Goal: Task Accomplishment & Management: Manage account settings

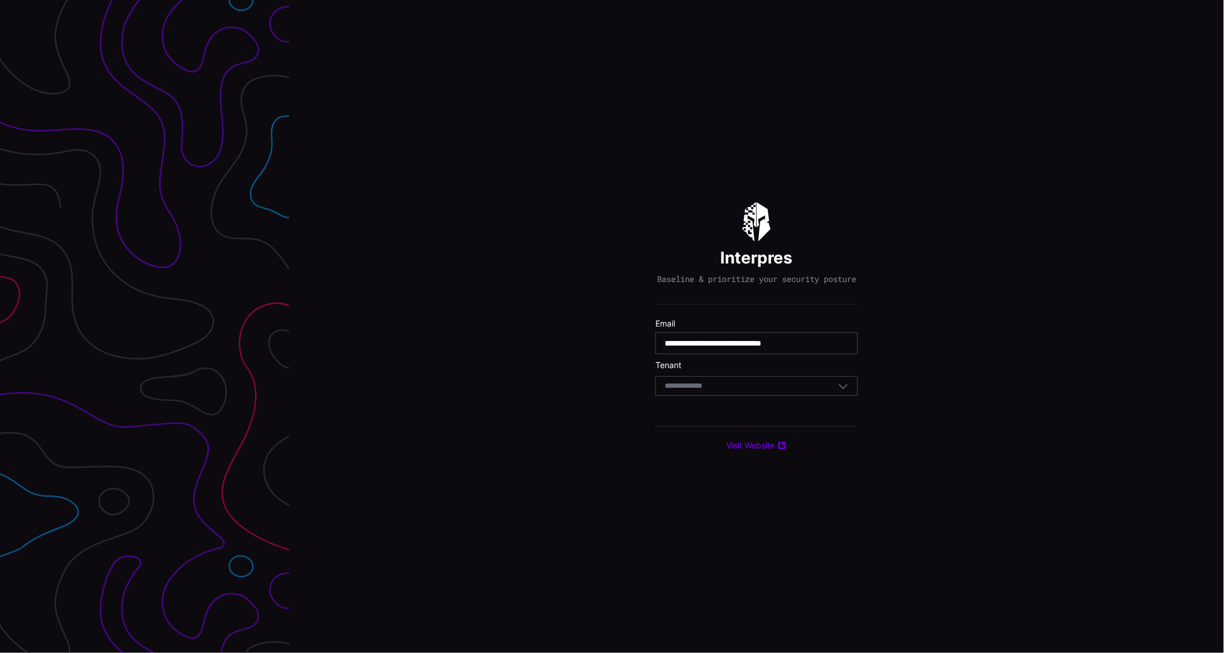
click at [716, 391] on input at bounding box center [694, 387] width 60 height 10
click at [438, 337] on div "**********" at bounding box center [756, 326] width 934 height 653
click at [751, 391] on div "Select Tenant" at bounding box center [750, 386] width 173 height 10
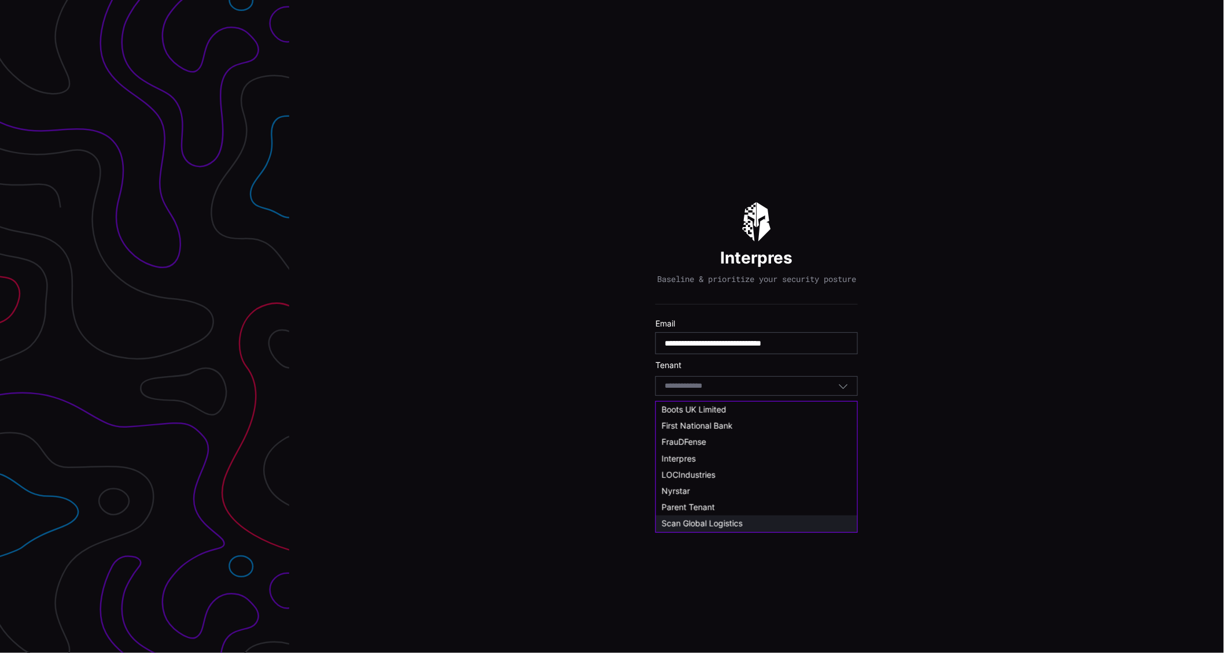
click at [721, 523] on span "Scan Global Logistics" at bounding box center [702, 524] width 81 height 10
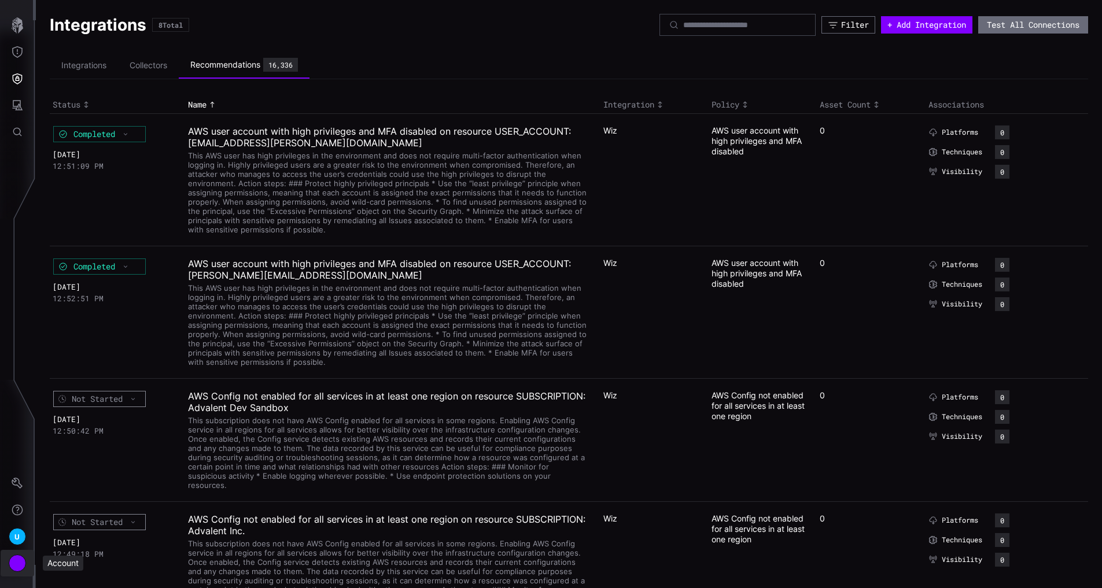
click at [18, 564] on div "Account" at bounding box center [17, 563] width 17 height 17
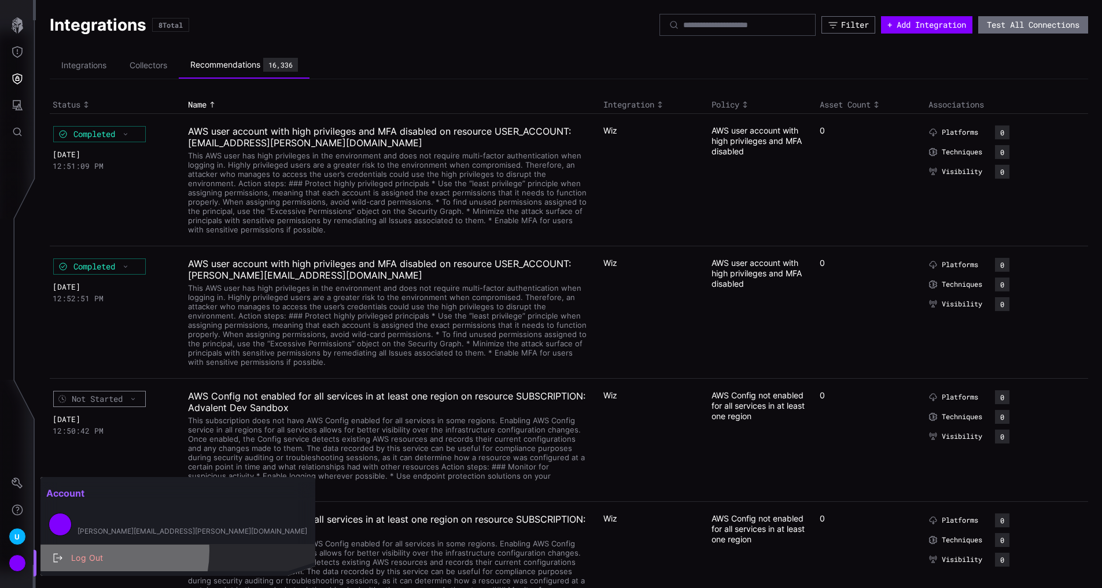
click at [95, 551] on div "Log Out" at bounding box center [183, 558] width 237 height 14
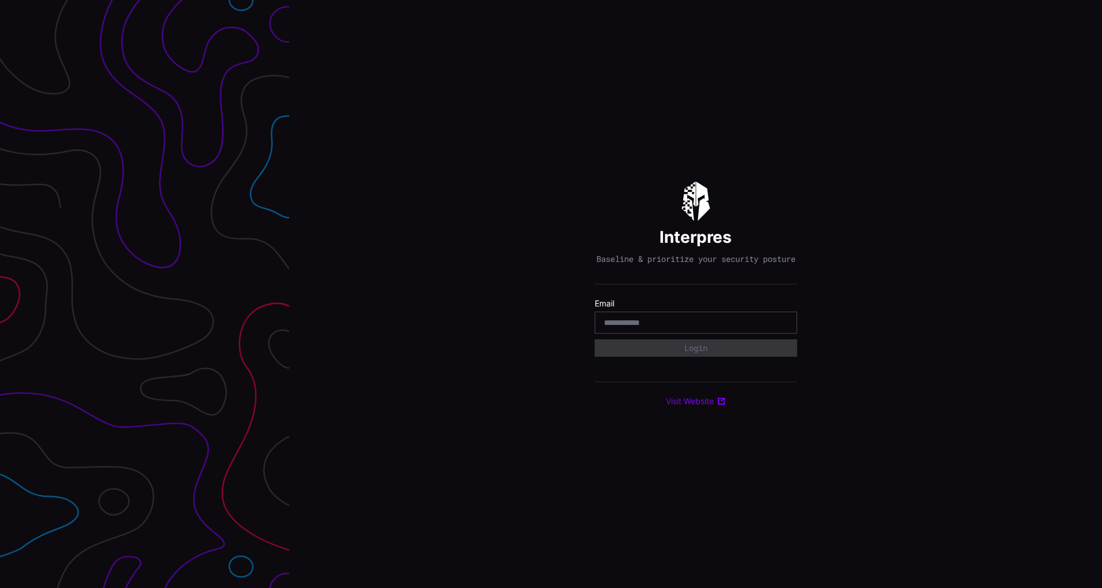
click at [705, 328] on input "email" at bounding box center [696, 322] width 184 height 10
type input "**********"
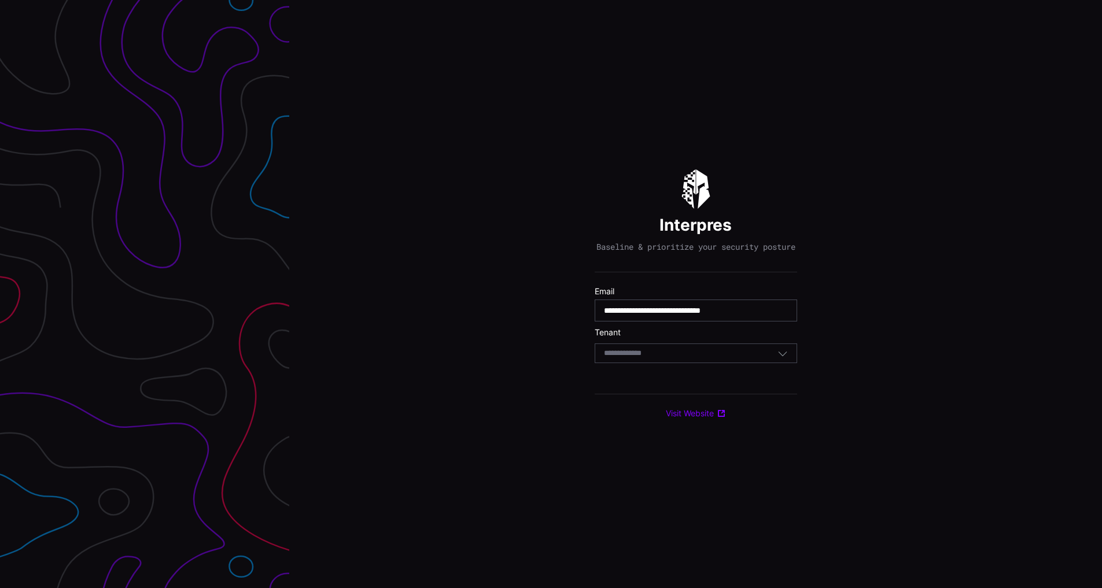
click at [676, 358] on div "Select Tenant" at bounding box center [690, 353] width 173 height 10
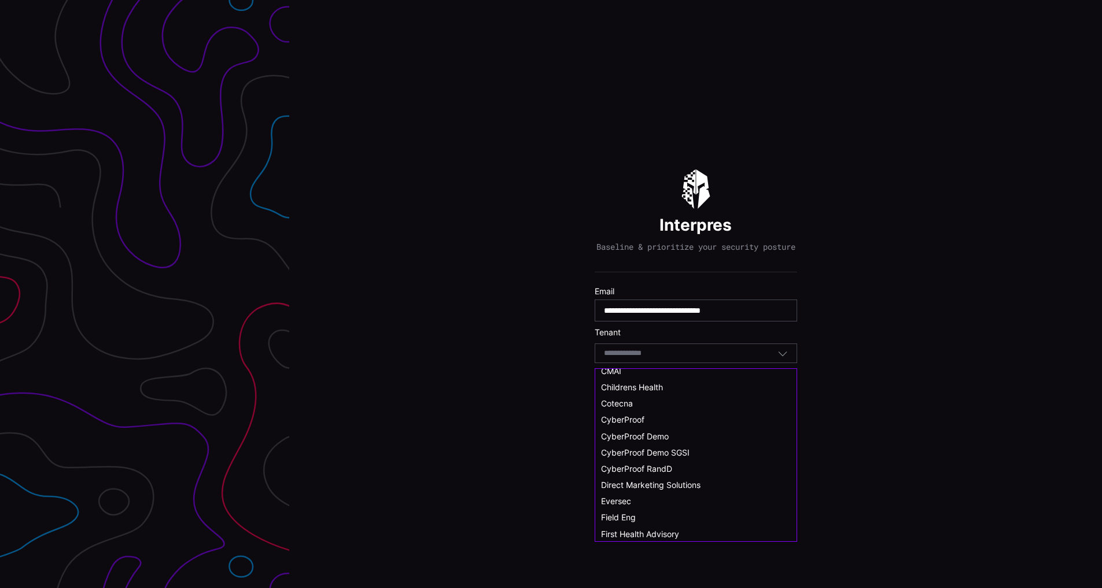
scroll to position [173, 0]
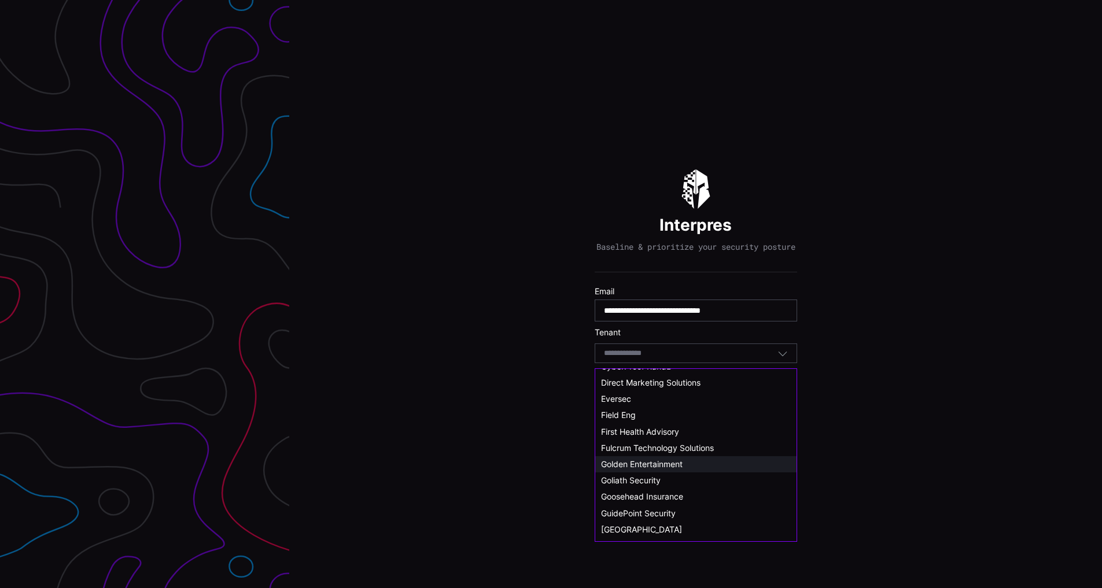
click at [651, 460] on span "Golden Entertainment" at bounding box center [642, 464] width 82 height 10
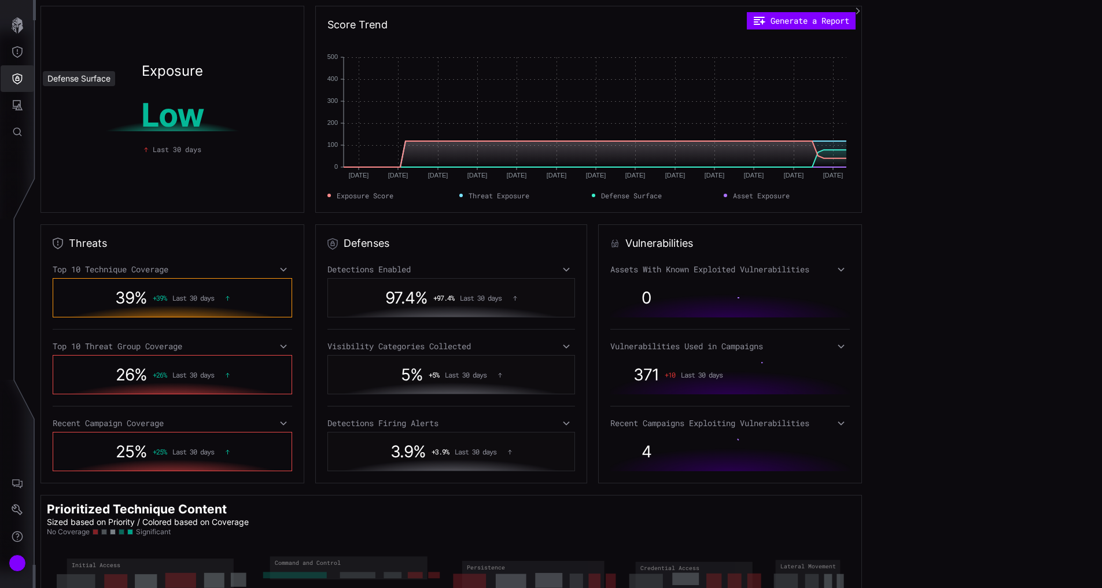
click at [12, 77] on icon "Defense Surface" at bounding box center [18, 79] width 12 height 12
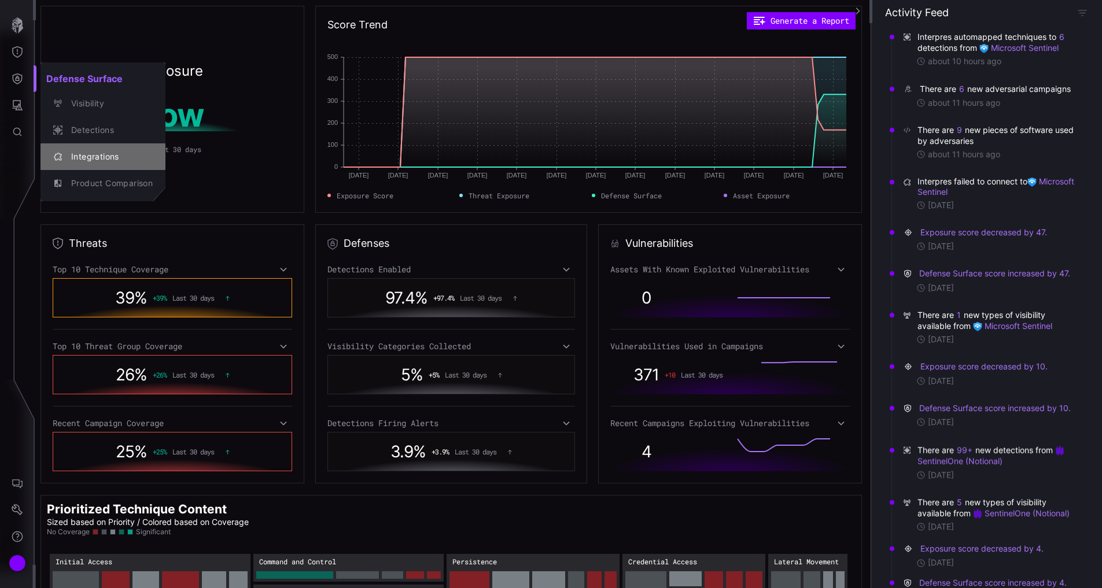
click at [83, 157] on div "Integrations" at bounding box center [108, 157] width 87 height 14
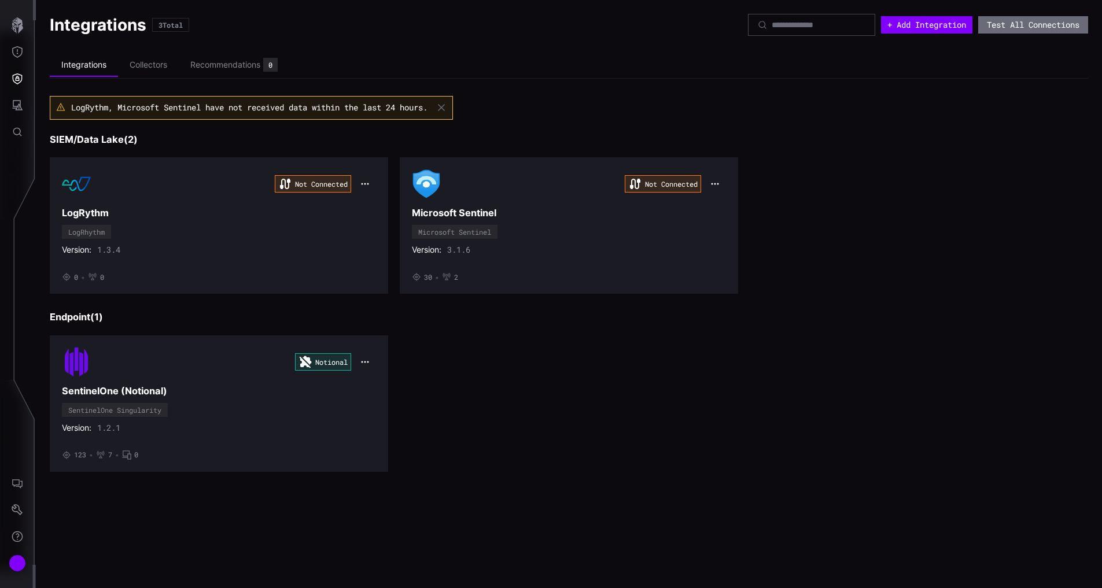
click at [570, 77] on ul "Integrations Collectors Recommendations 0" at bounding box center [569, 65] width 1038 height 27
click at [19, 567] on div "Account" at bounding box center [17, 563] width 17 height 17
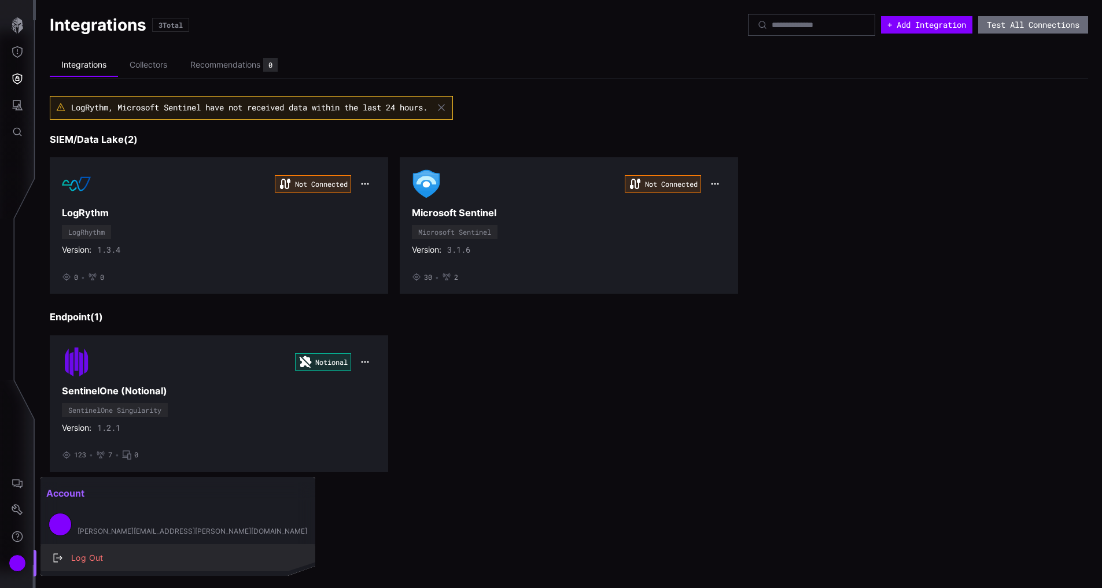
click at [82, 562] on div "Log Out" at bounding box center [183, 558] width 237 height 14
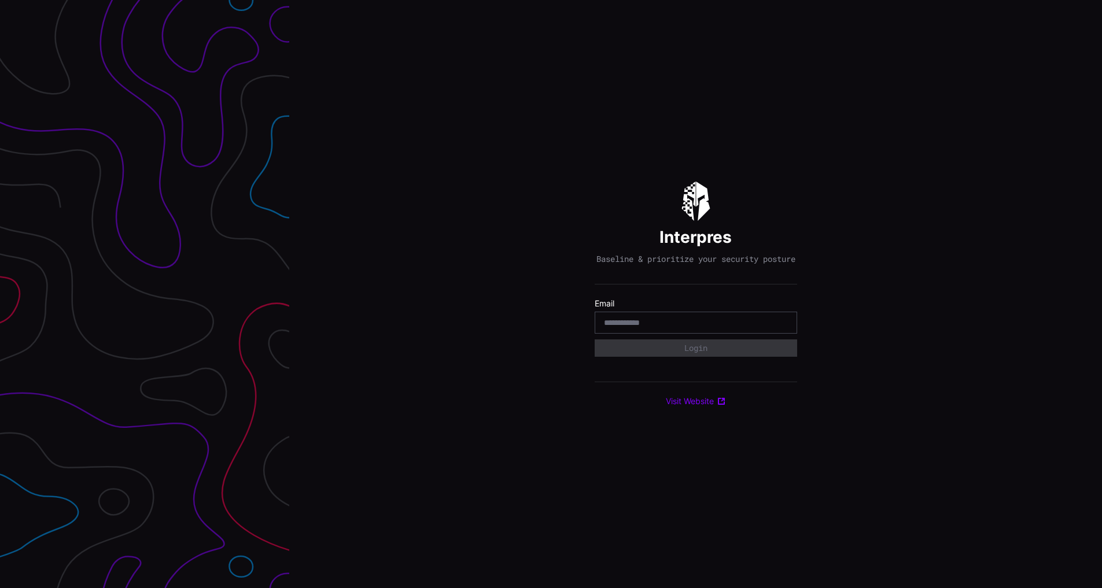
click at [683, 322] on div at bounding box center [695, 323] width 202 height 22
click at [682, 334] on div at bounding box center [695, 323] width 202 height 22
click at [683, 327] on input "email" at bounding box center [696, 322] width 184 height 10
type input "**********"
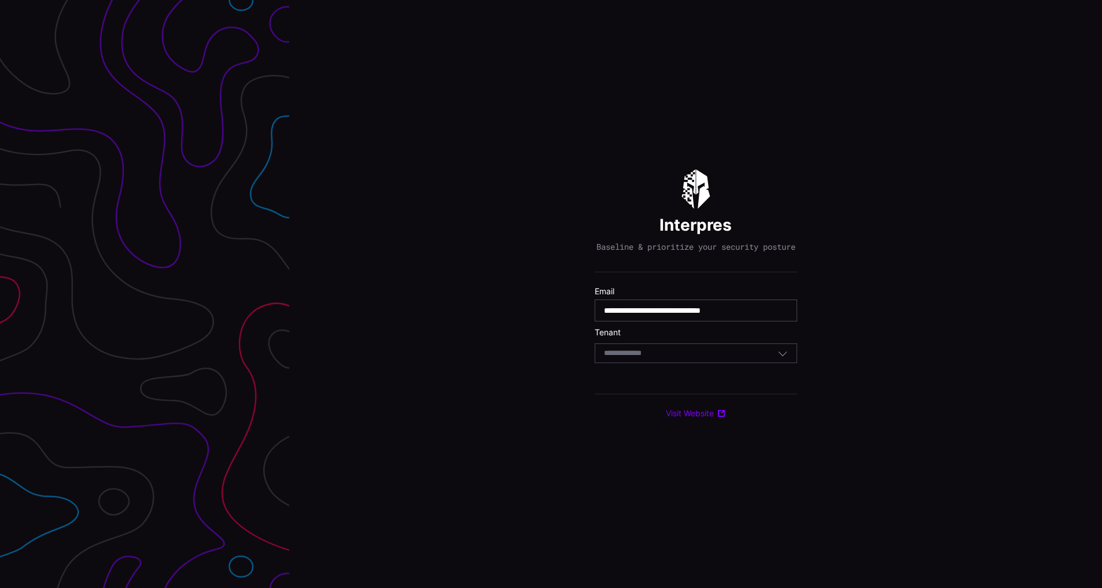
click at [678, 357] on div "Select Tenant" at bounding box center [690, 353] width 173 height 10
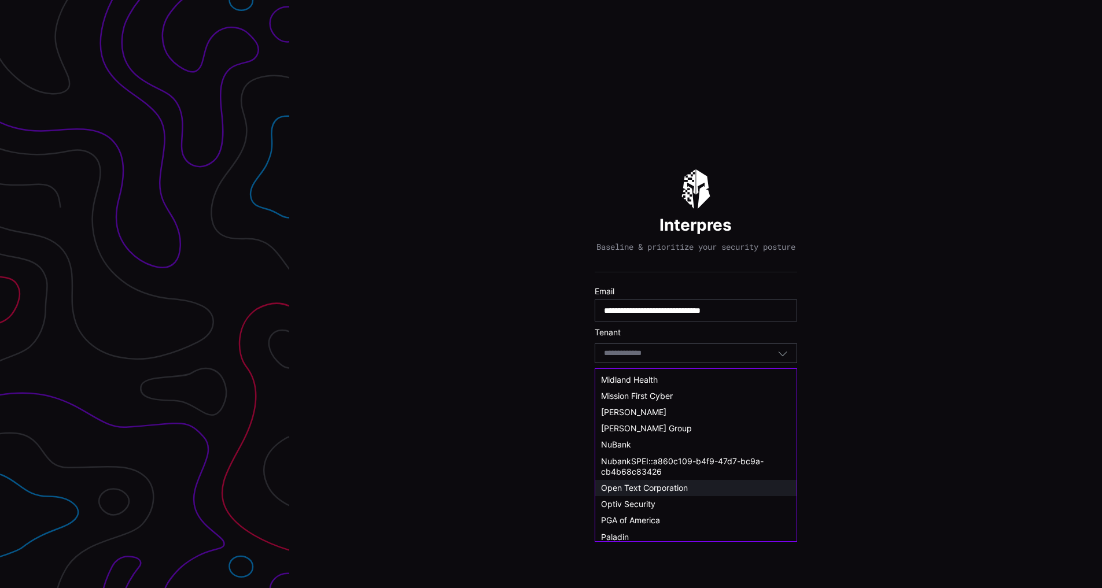
scroll to position [637, 0]
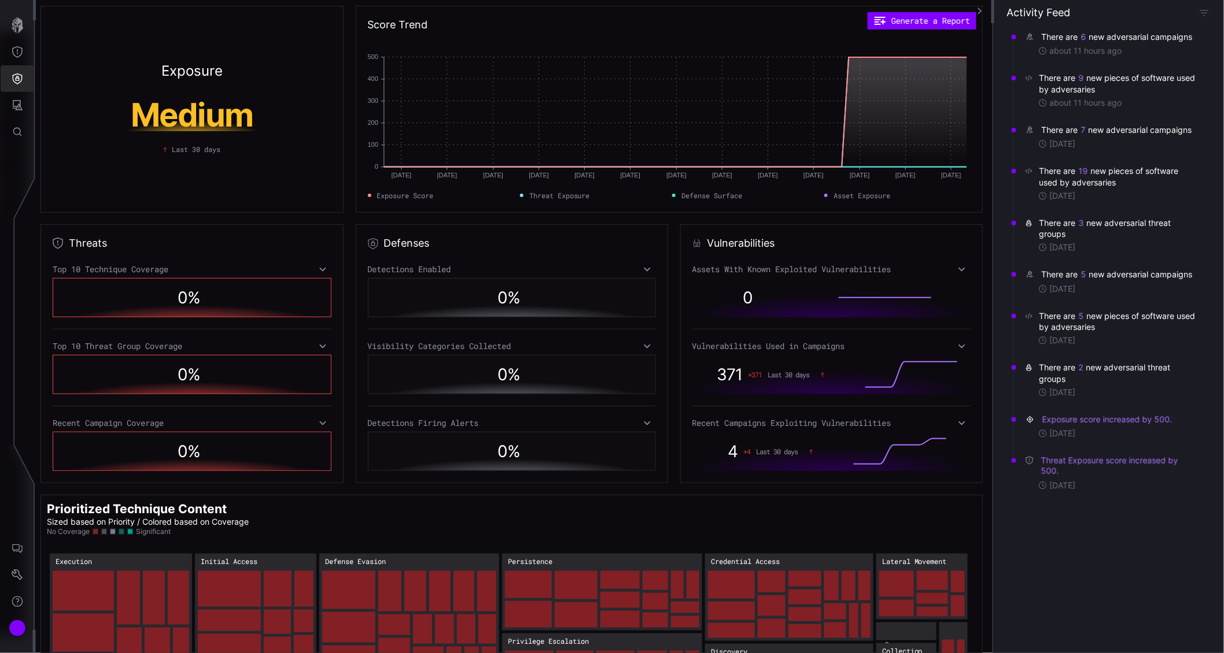
click at [24, 84] on button "Defense Surface" at bounding box center [18, 78] width 34 height 27
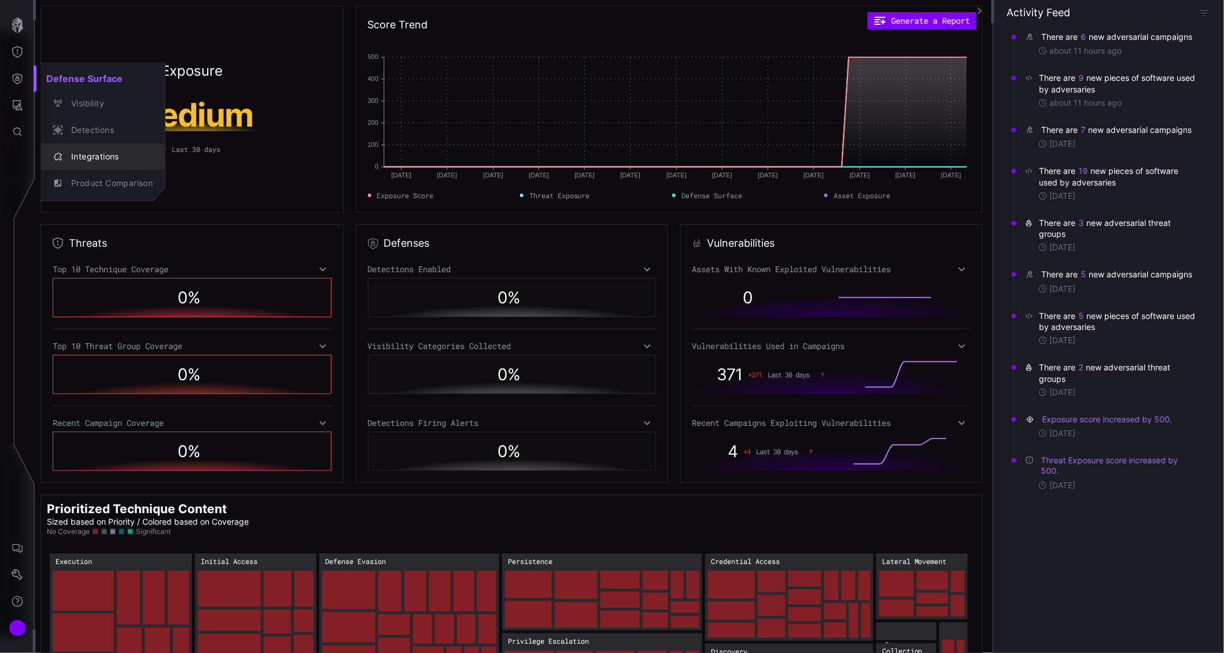
click at [83, 153] on div "Integrations" at bounding box center [108, 157] width 87 height 14
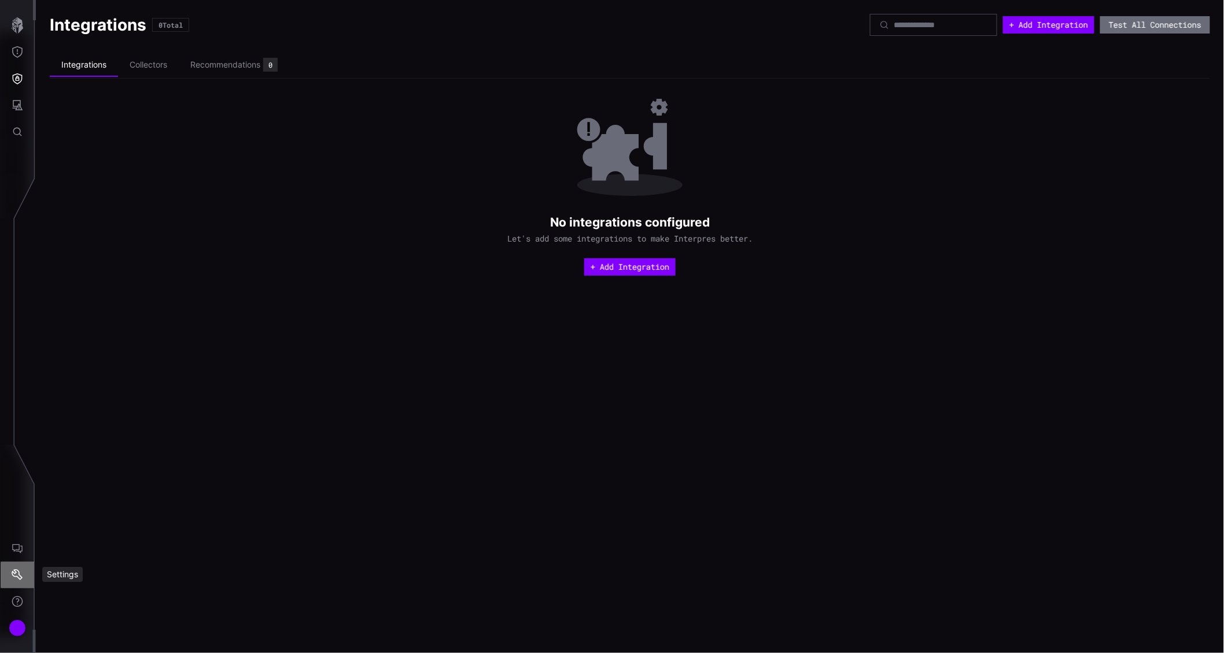
click at [23, 574] on button "Settings" at bounding box center [18, 575] width 34 height 27
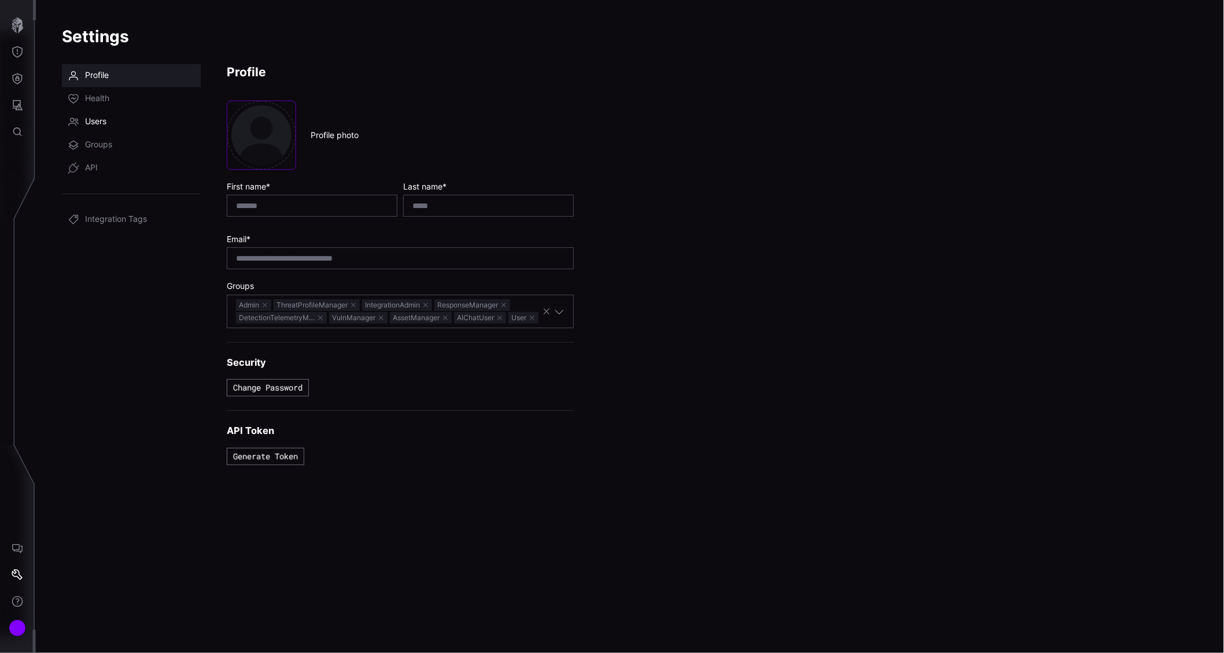
click at [99, 116] on link "Users" at bounding box center [131, 121] width 139 height 23
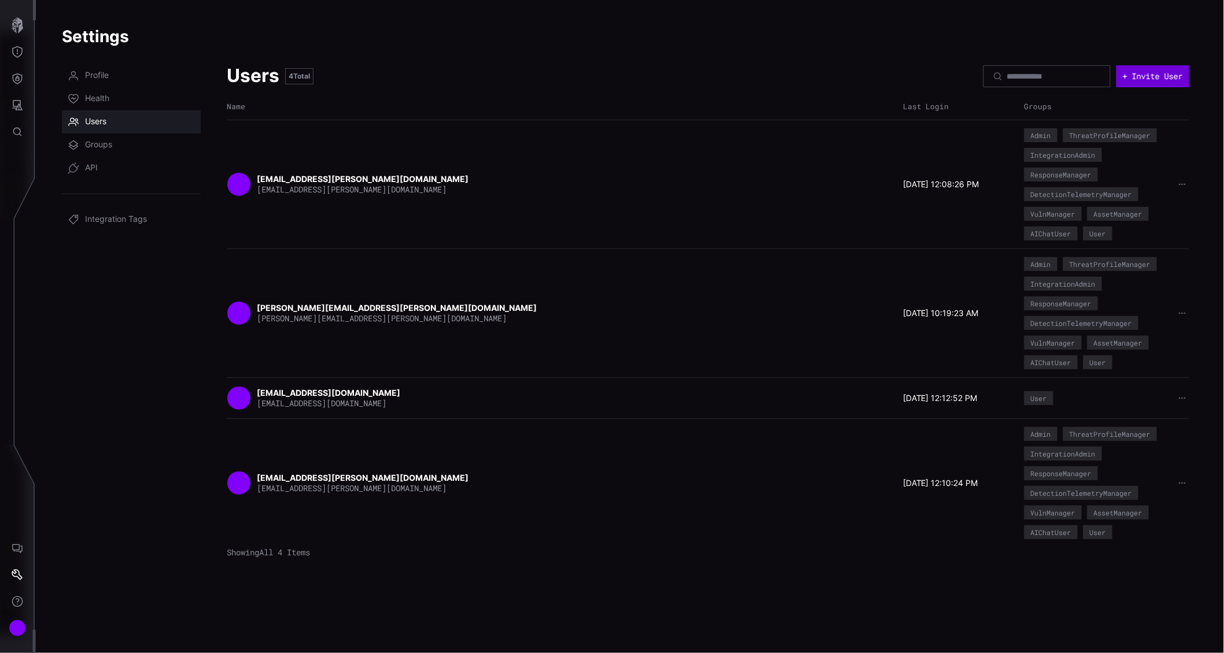
click at [1150, 72] on button "+ Invite User" at bounding box center [1152, 76] width 73 height 22
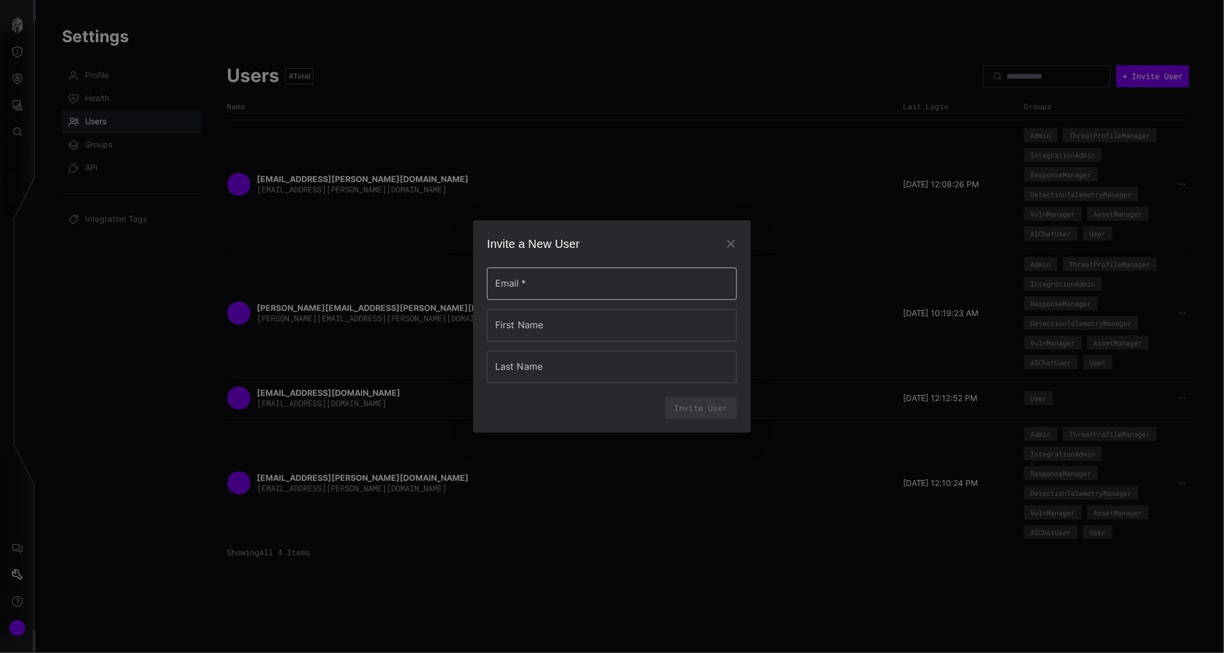
click at [608, 279] on input "Email   *" at bounding box center [612, 284] width 250 height 32
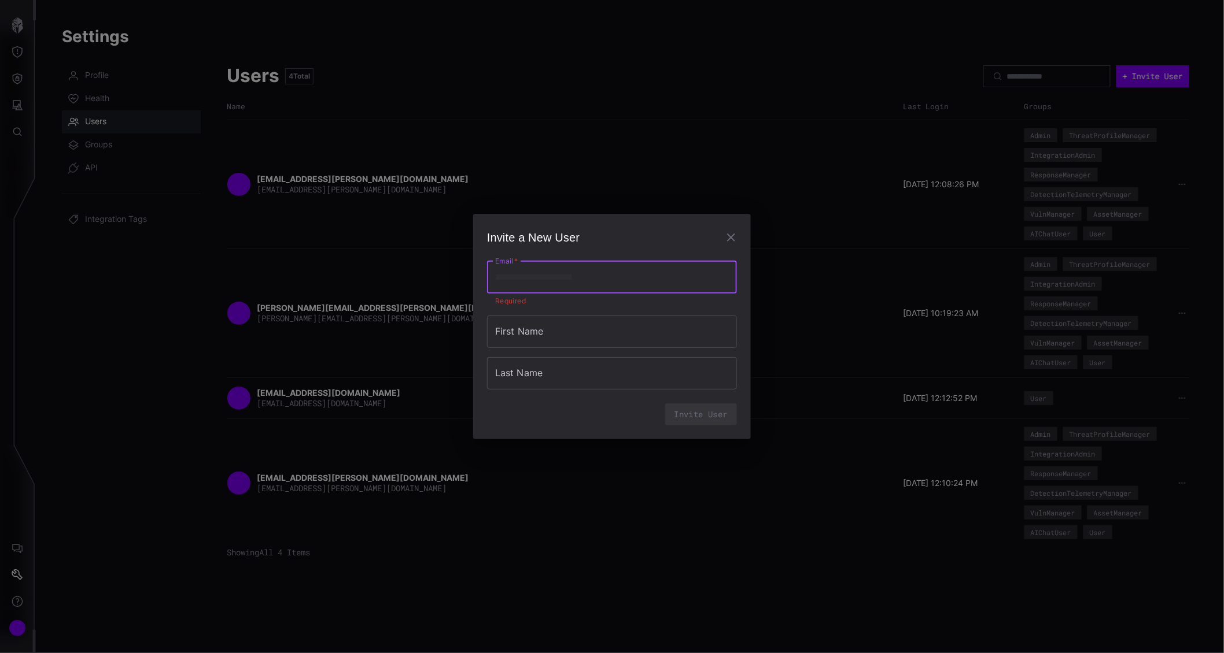
type input "**********"
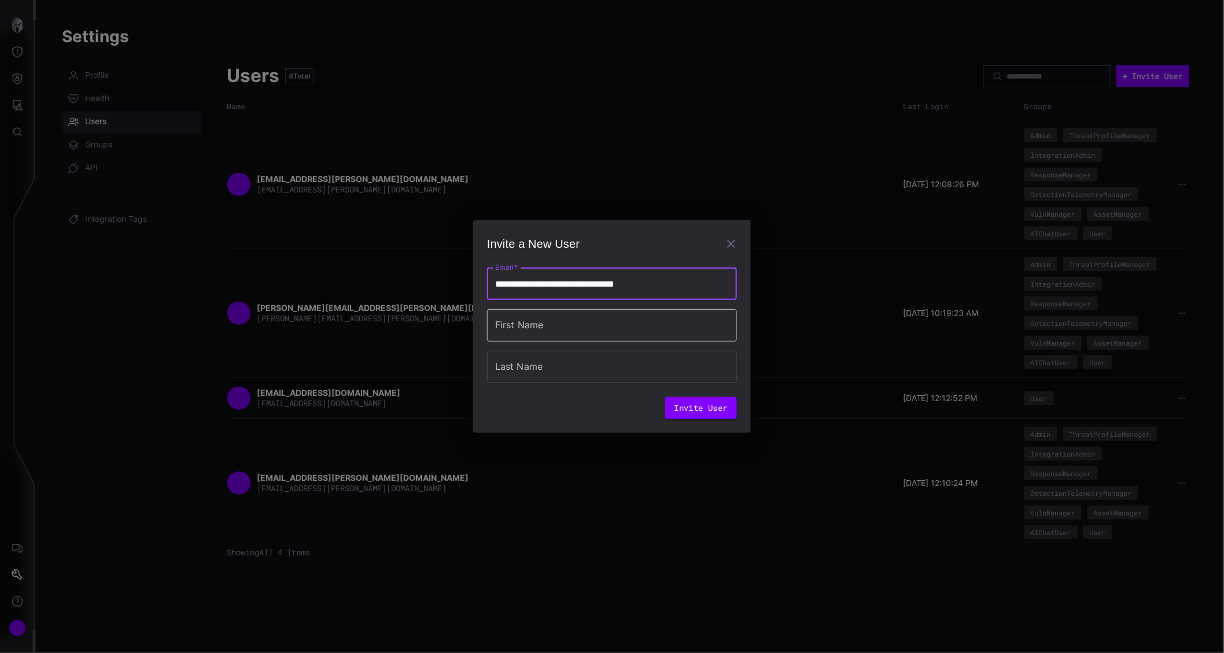
click at [535, 325] on input "First Name" at bounding box center [612, 325] width 250 height 32
type input "**********"
click at [553, 372] on input "Last Name" at bounding box center [612, 367] width 250 height 32
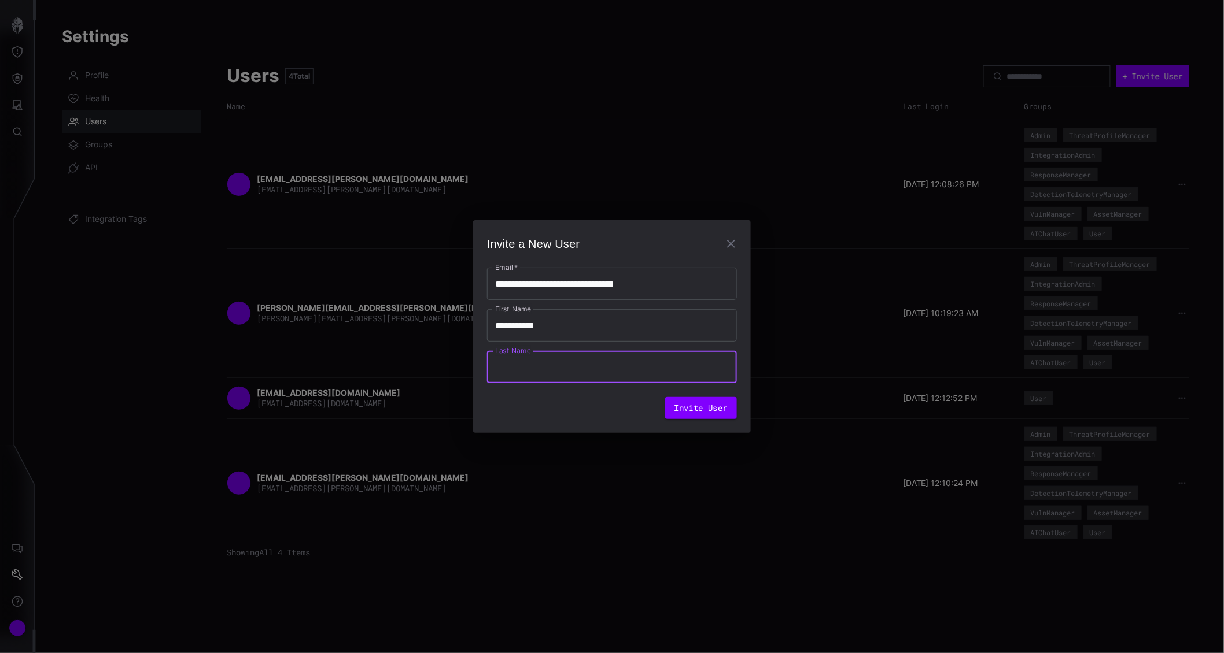
type input "*******"
click at [697, 408] on button "Invite User" at bounding box center [701, 408] width 72 height 22
